Goal: Task Accomplishment & Management: Complete application form

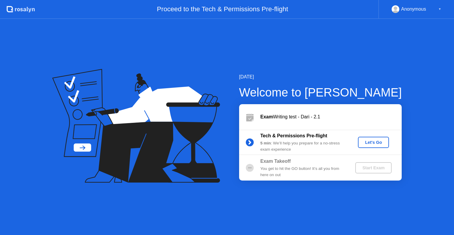
click at [376, 144] on div "Let's Go" at bounding box center [373, 142] width 26 height 5
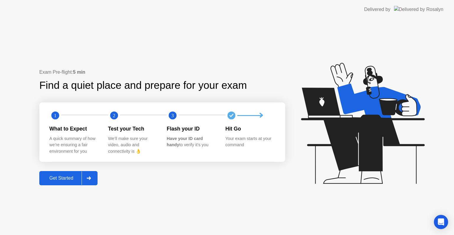
click at [59, 187] on div "Exam Pre-flight: 5 min Find a quiet place and prepare for your exam 1 2 3 What …" at bounding box center [227, 127] width 454 height 216
click at [64, 179] on div "Get Started" at bounding box center [61, 177] width 40 height 5
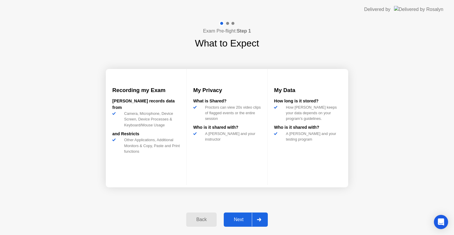
click at [236, 221] on div "Next" at bounding box center [238, 218] width 26 height 5
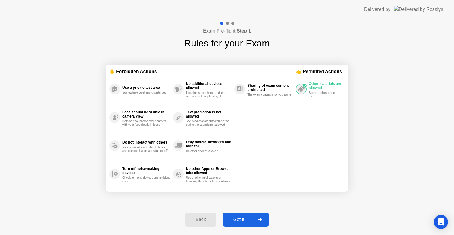
click at [236, 221] on div "Got it" at bounding box center [239, 218] width 28 height 5
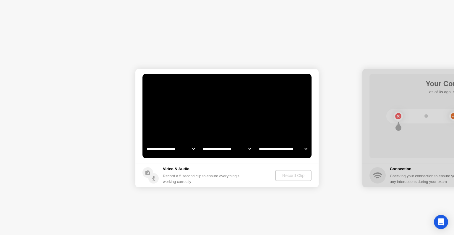
select select "**********"
select select "*******"
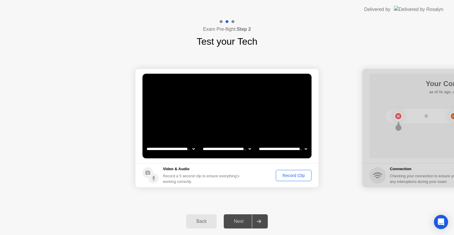
click at [295, 173] on div "Record Clip" at bounding box center [294, 175] width 32 height 5
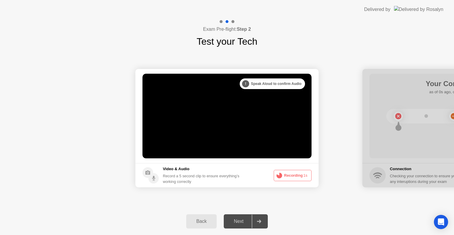
click at [236, 222] on div "Next" at bounding box center [238, 220] width 26 height 5
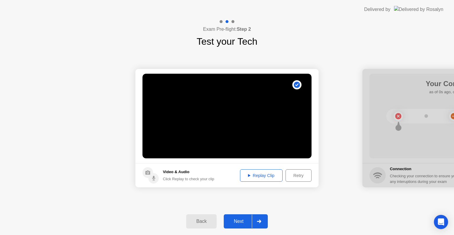
click at [262, 175] on div "Replay Clip" at bounding box center [261, 175] width 38 height 5
click at [239, 224] on div "Next" at bounding box center [238, 220] width 26 height 5
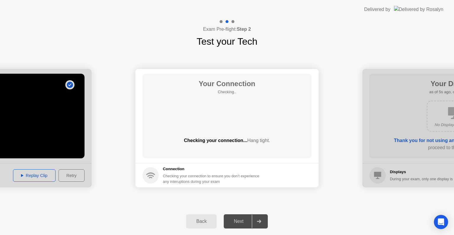
click at [239, 223] on div "Next" at bounding box center [238, 220] width 26 height 5
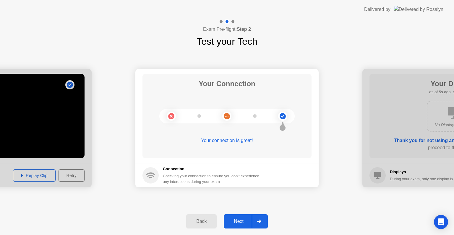
click at [239, 223] on div "Next" at bounding box center [238, 220] width 26 height 5
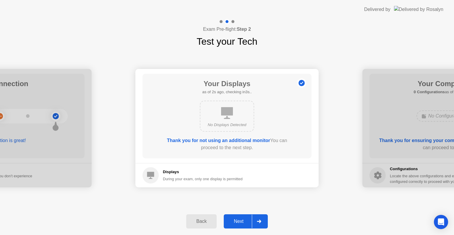
click at [239, 223] on div "Next" at bounding box center [238, 220] width 26 height 5
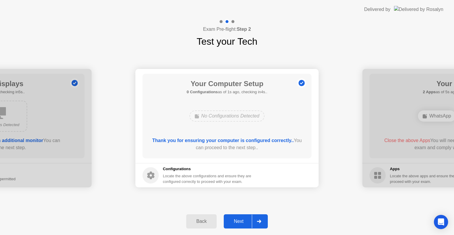
click at [239, 223] on div "Next" at bounding box center [238, 220] width 26 height 5
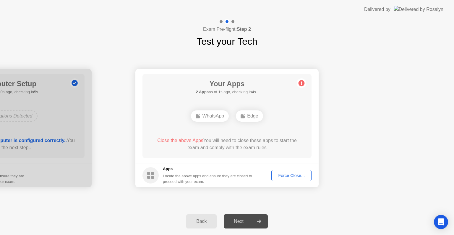
click at [286, 177] on div "Force Close..." at bounding box center [291, 175] width 36 height 5
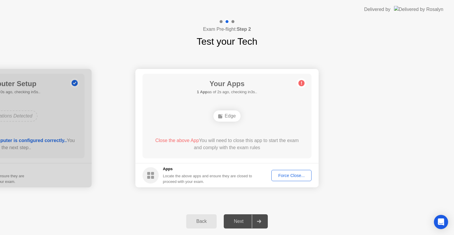
click at [291, 175] on div "Force Close..." at bounding box center [291, 175] width 36 height 5
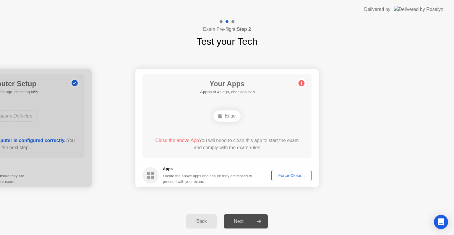
click at [304, 175] on div "Force Close..." at bounding box center [291, 175] width 36 height 5
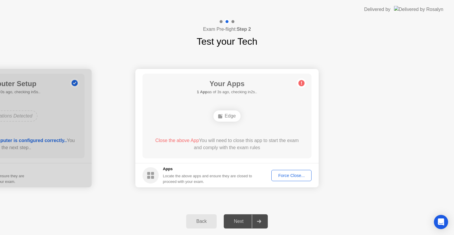
click at [289, 175] on div "Force Close..." at bounding box center [291, 175] width 36 height 5
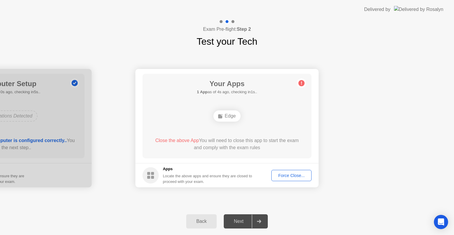
click at [224, 113] on div "Edge" at bounding box center [226, 115] width 27 height 11
click at [293, 173] on div "Force Close..." at bounding box center [291, 175] width 36 height 5
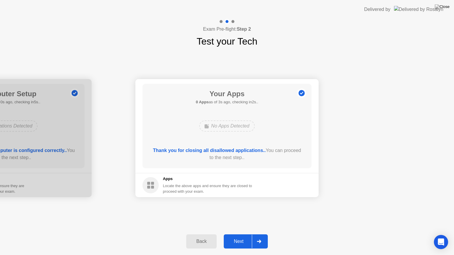
click at [241, 234] on div "Next" at bounding box center [238, 241] width 26 height 5
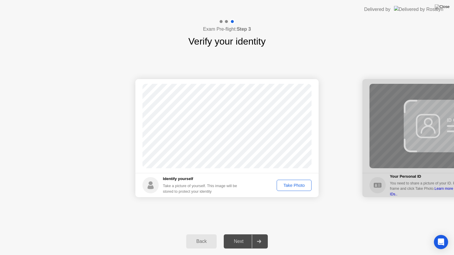
click at [296, 185] on div "Take Photo" at bounding box center [294, 185] width 31 height 5
click at [241, 234] on div "Next" at bounding box center [238, 241] width 26 height 5
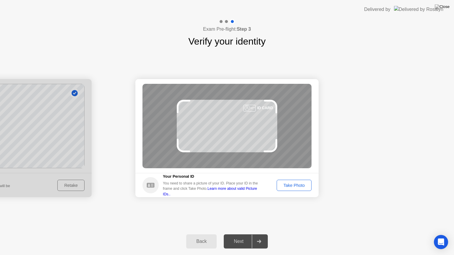
click at [299, 184] on div "Take Photo" at bounding box center [294, 185] width 31 height 5
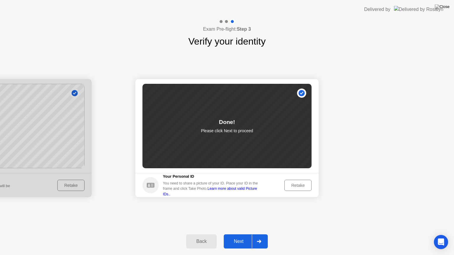
click at [237, 234] on div "Next" at bounding box center [238, 241] width 26 height 5
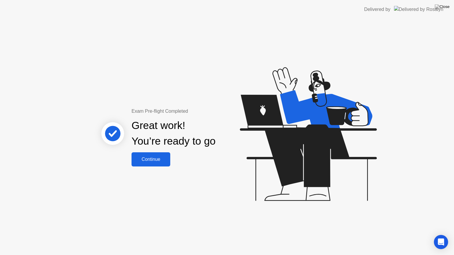
click at [156, 161] on div "Continue" at bounding box center [150, 159] width 35 height 5
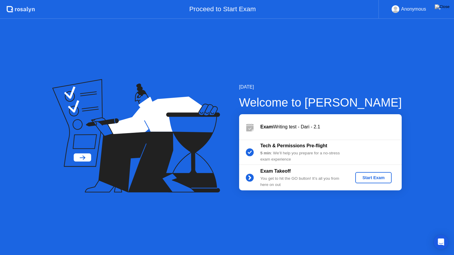
click at [367, 175] on div "Start Exam" at bounding box center [373, 177] width 32 height 5
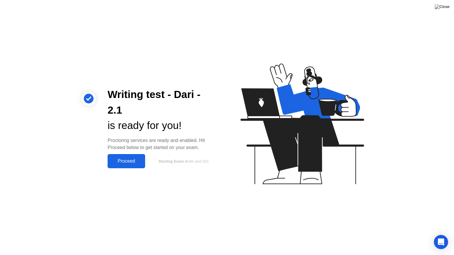
click at [126, 161] on div "Proceed" at bounding box center [126, 161] width 34 height 5
